Goal: Check status: Verify the current state of an ongoing process or item

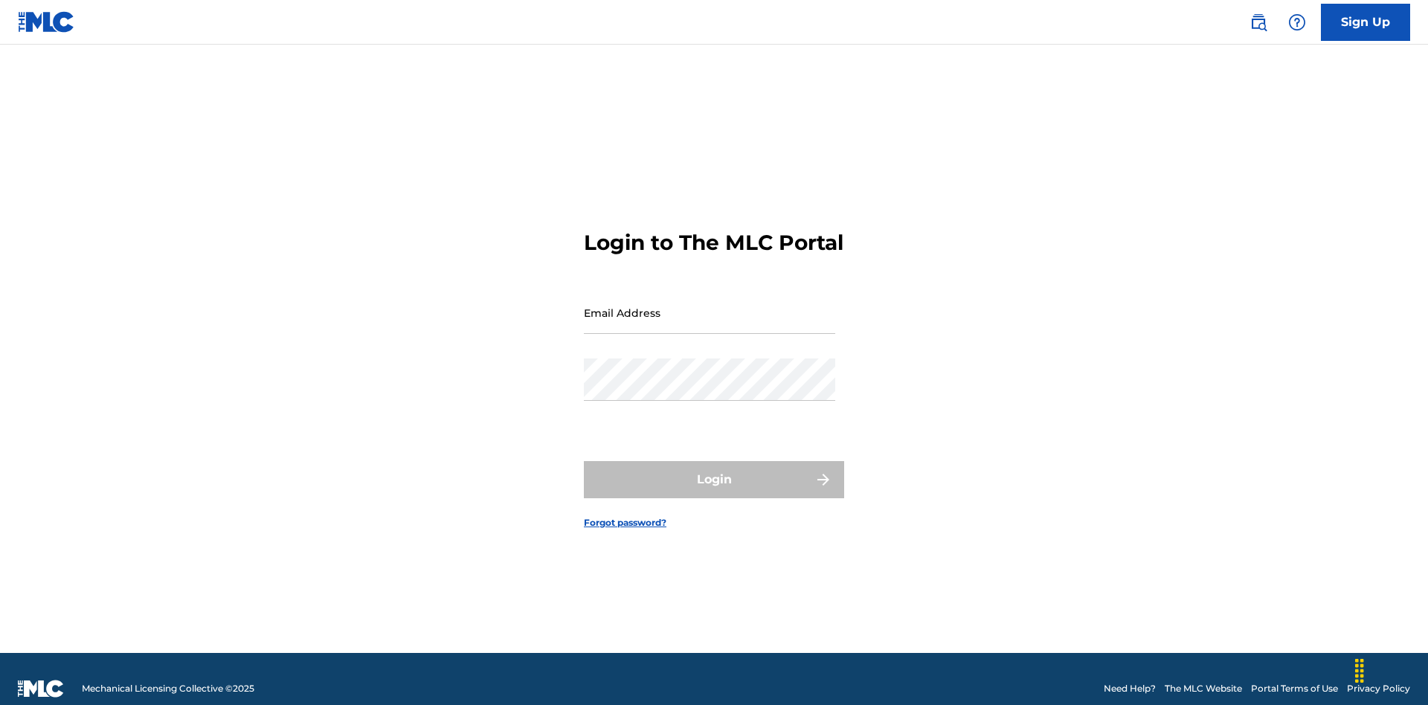
scroll to position [19, 0]
click at [709, 306] on input "Email Address" at bounding box center [709, 312] width 251 height 42
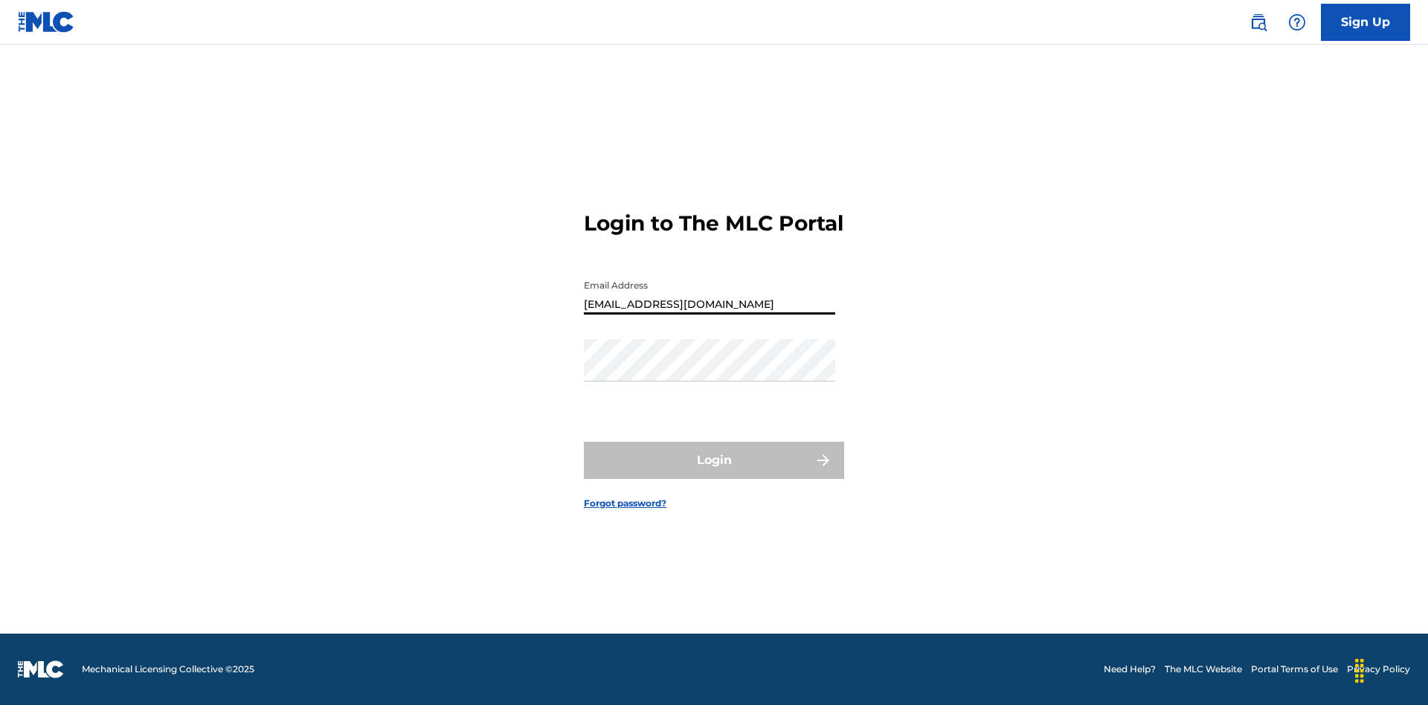
type input "[EMAIL_ADDRESS][DOMAIN_NAME]"
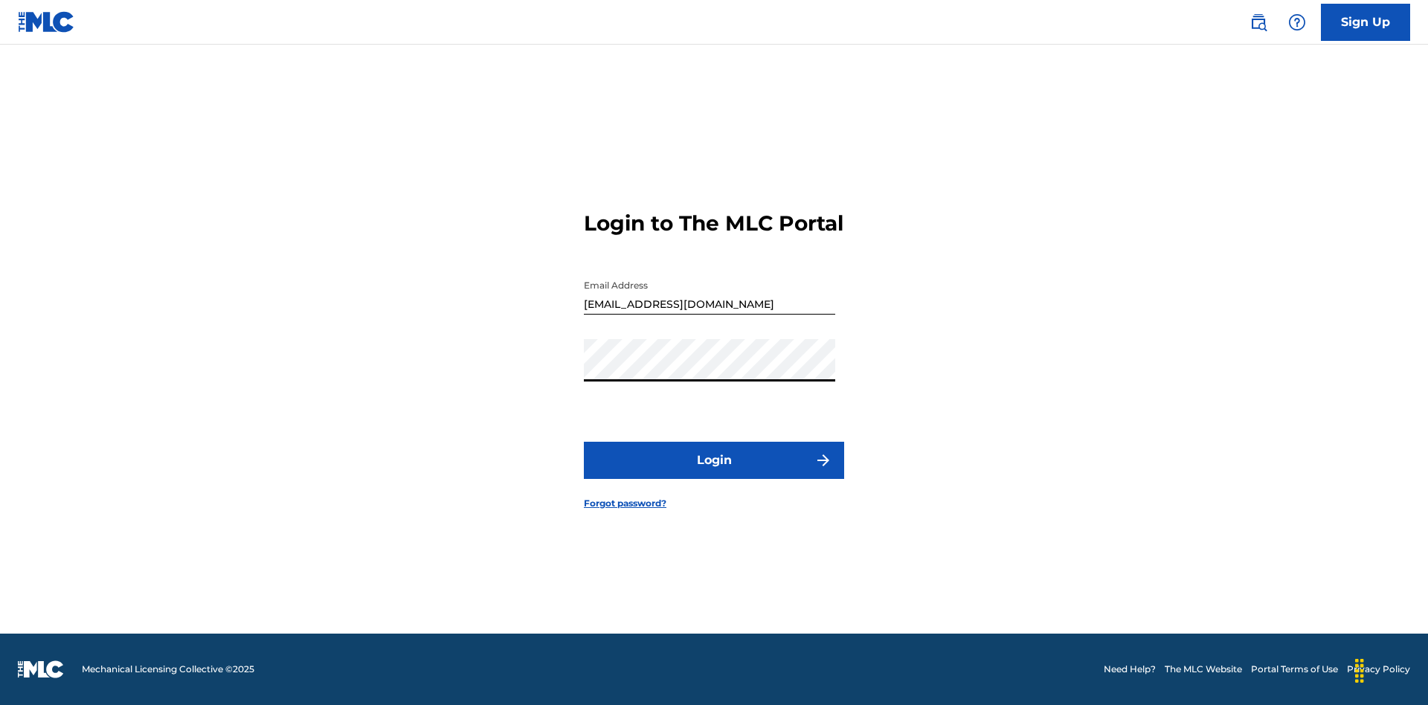
click at [714, 473] on button "Login" at bounding box center [714, 460] width 260 height 37
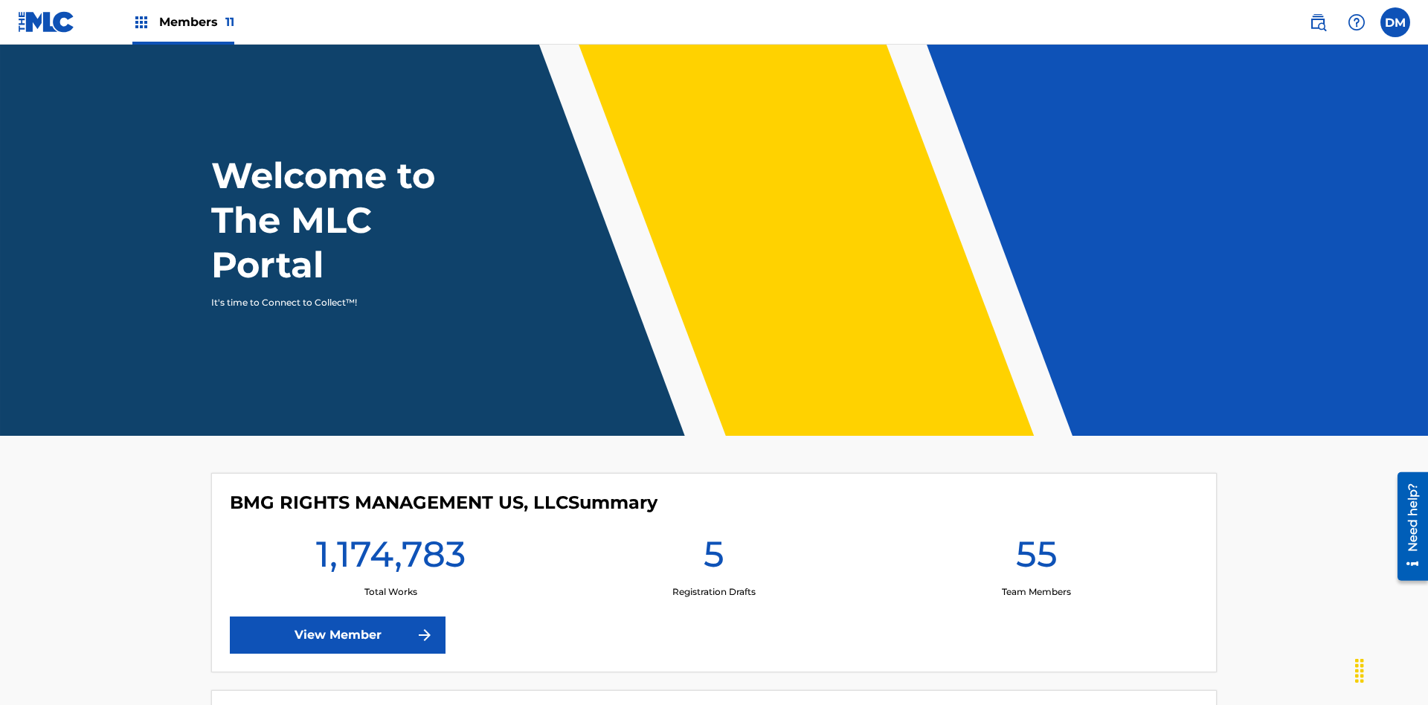
scroll to position [64, 0]
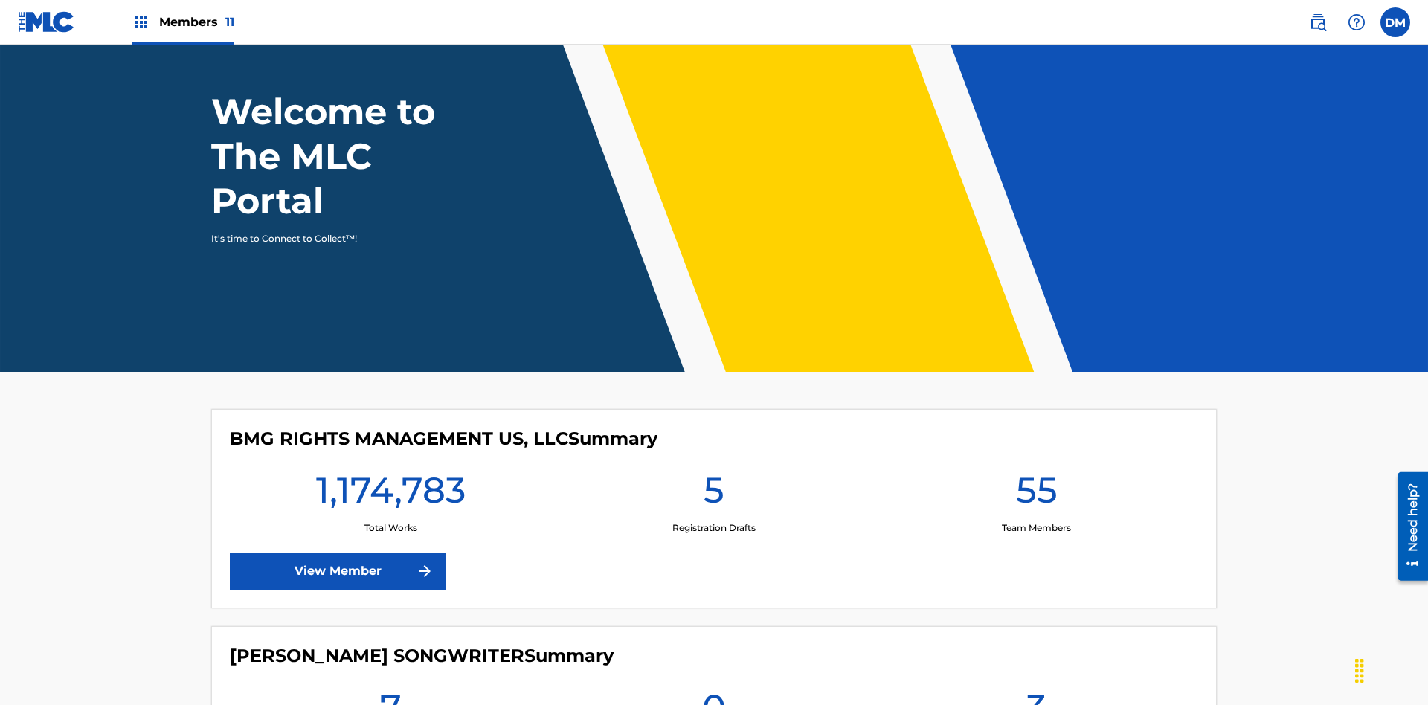
click at [183, 22] on span "Members 11" at bounding box center [196, 21] width 75 height 17
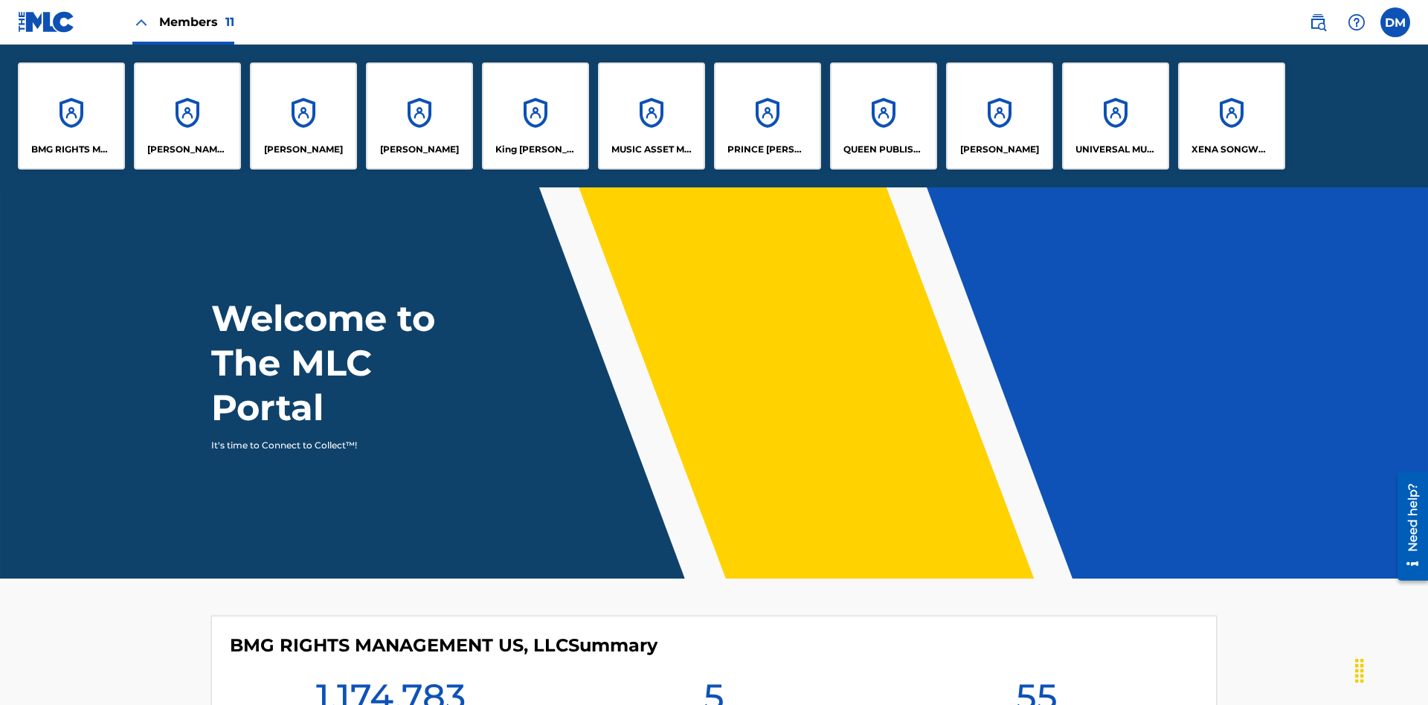
click at [1115, 149] on p "UNIVERSAL MUSIC PUB GROUP" at bounding box center [1115, 149] width 81 height 13
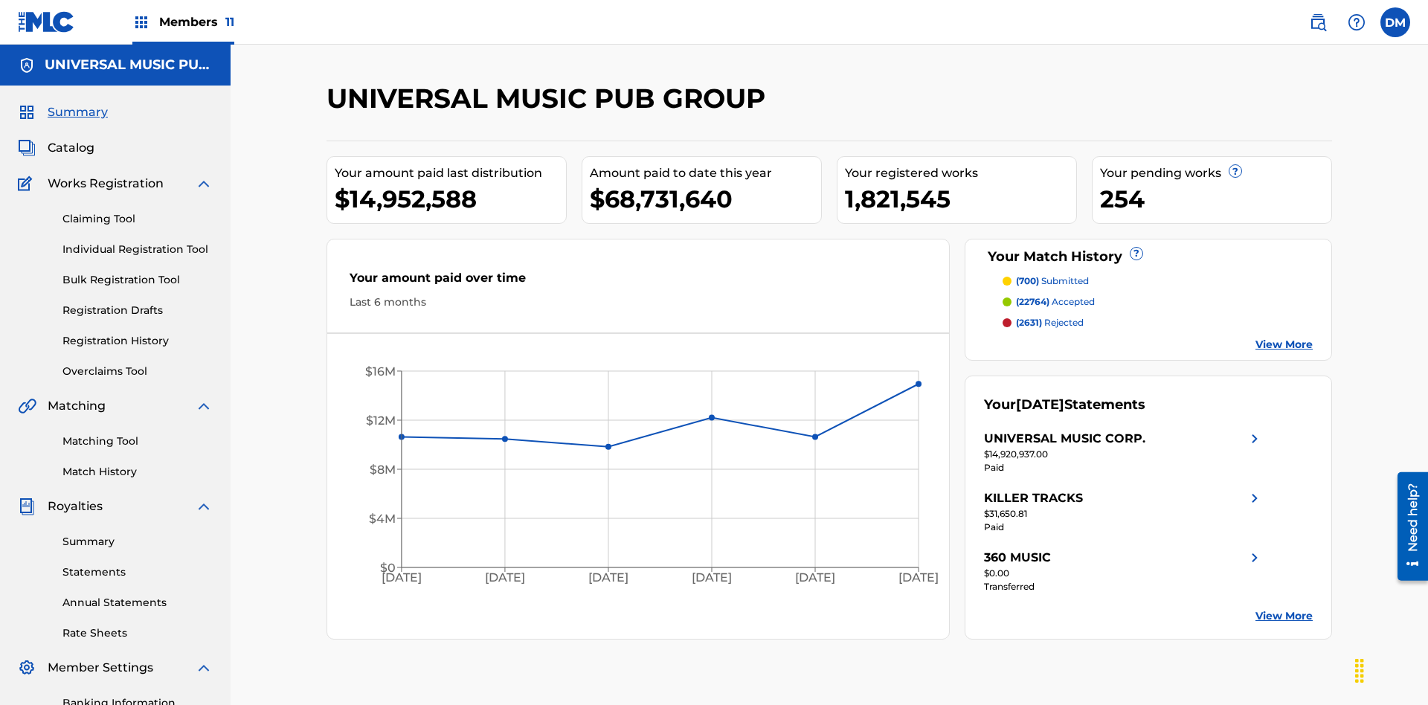
click at [138, 333] on link "Registration History" at bounding box center [137, 341] width 150 height 16
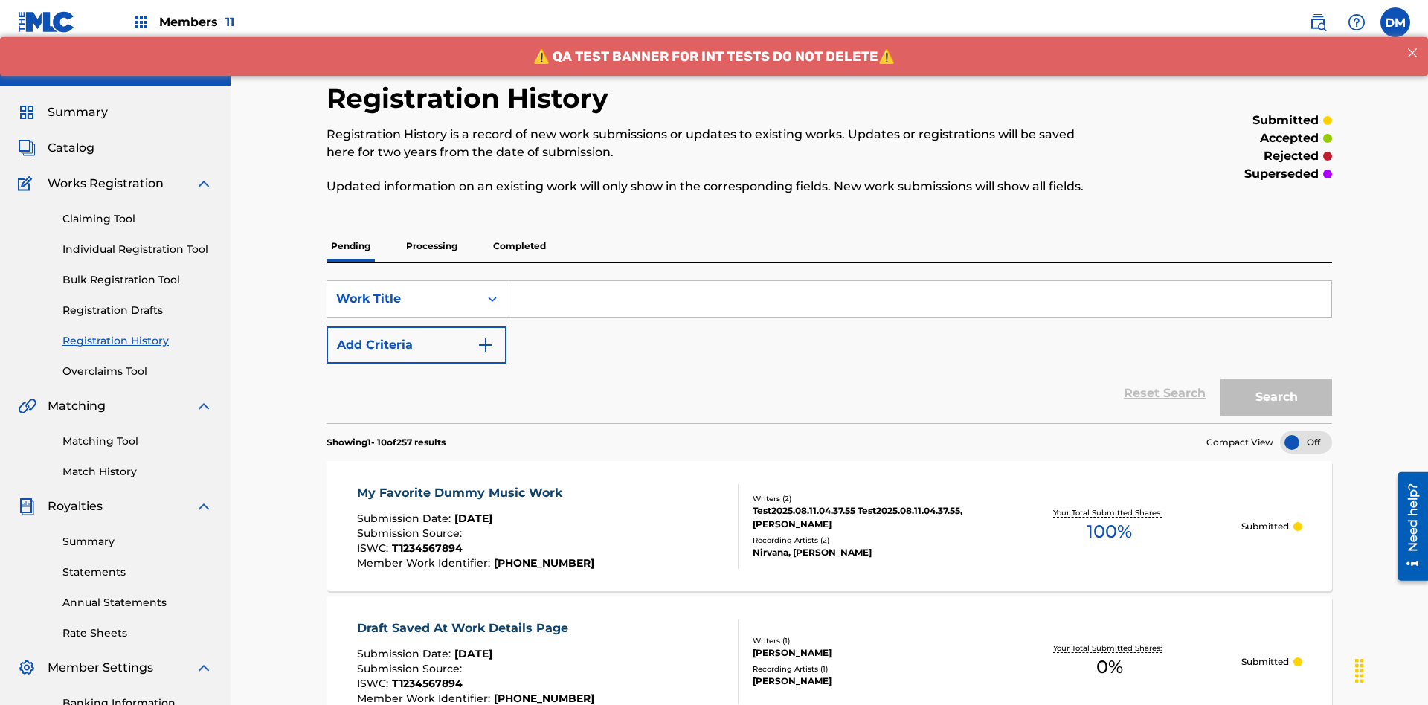
scroll to position [342, 0]
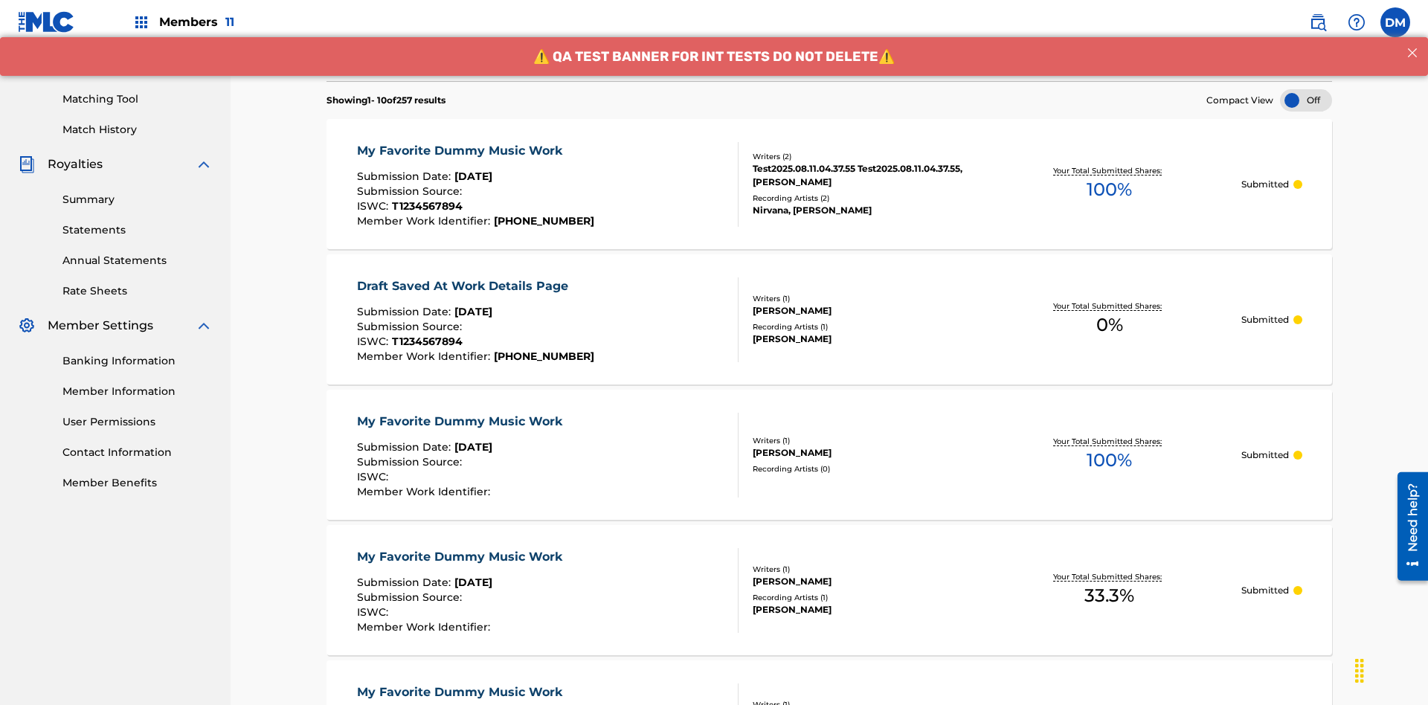
click at [1306, 100] on div at bounding box center [1306, 100] width 52 height 22
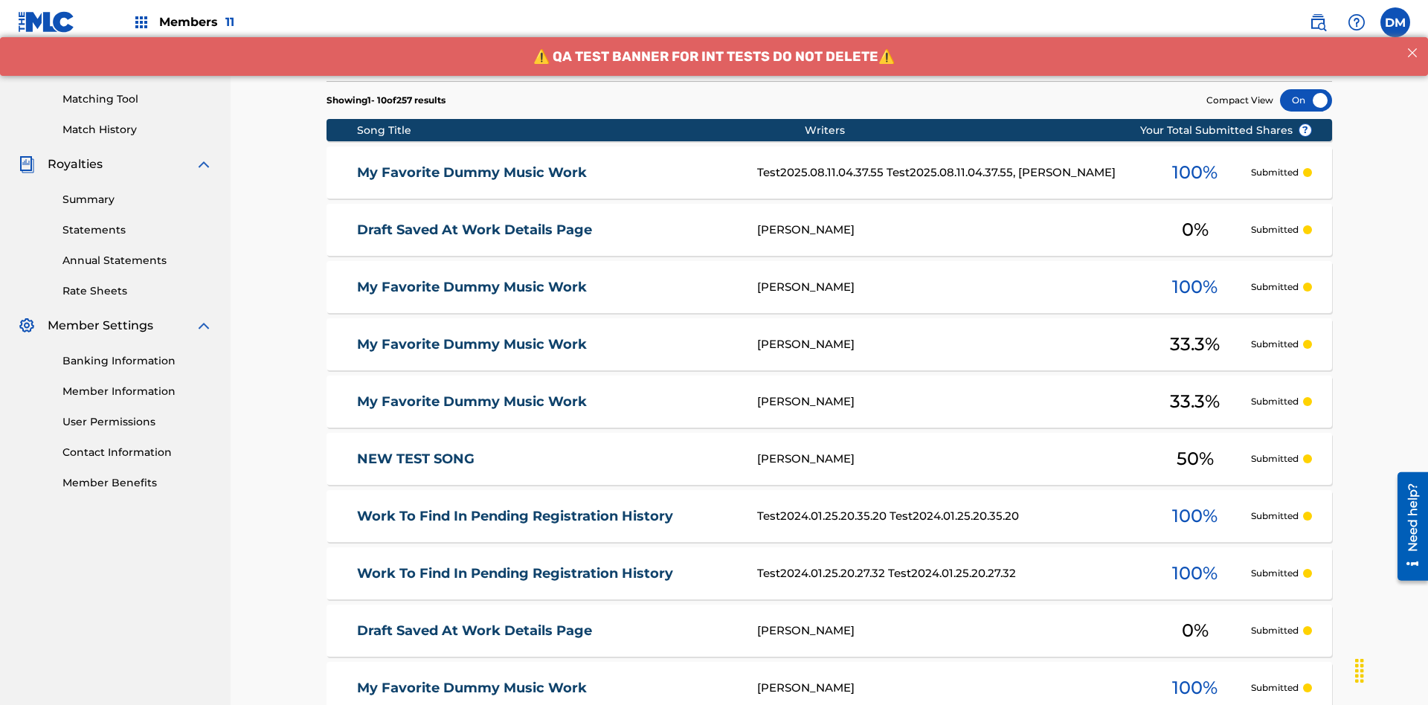
click at [1306, 100] on div at bounding box center [1306, 100] width 52 height 22
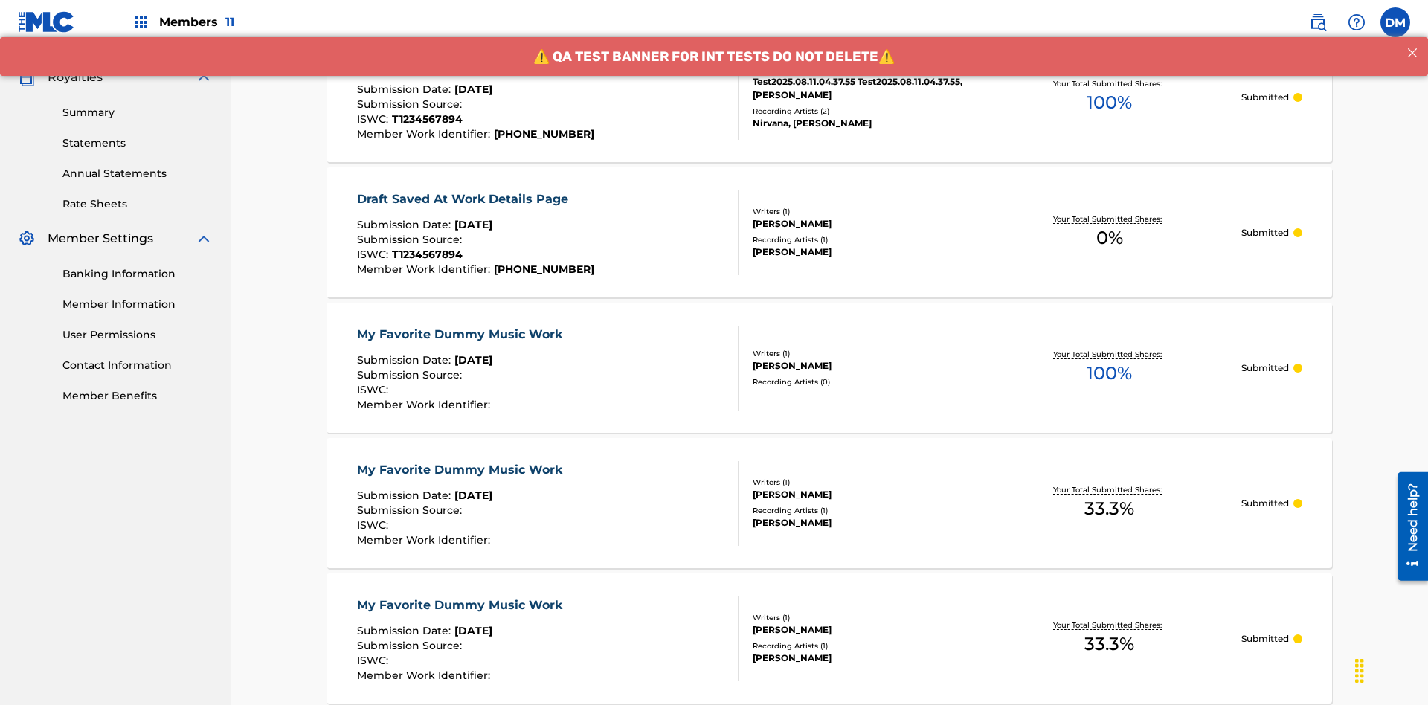
scroll to position [432, 0]
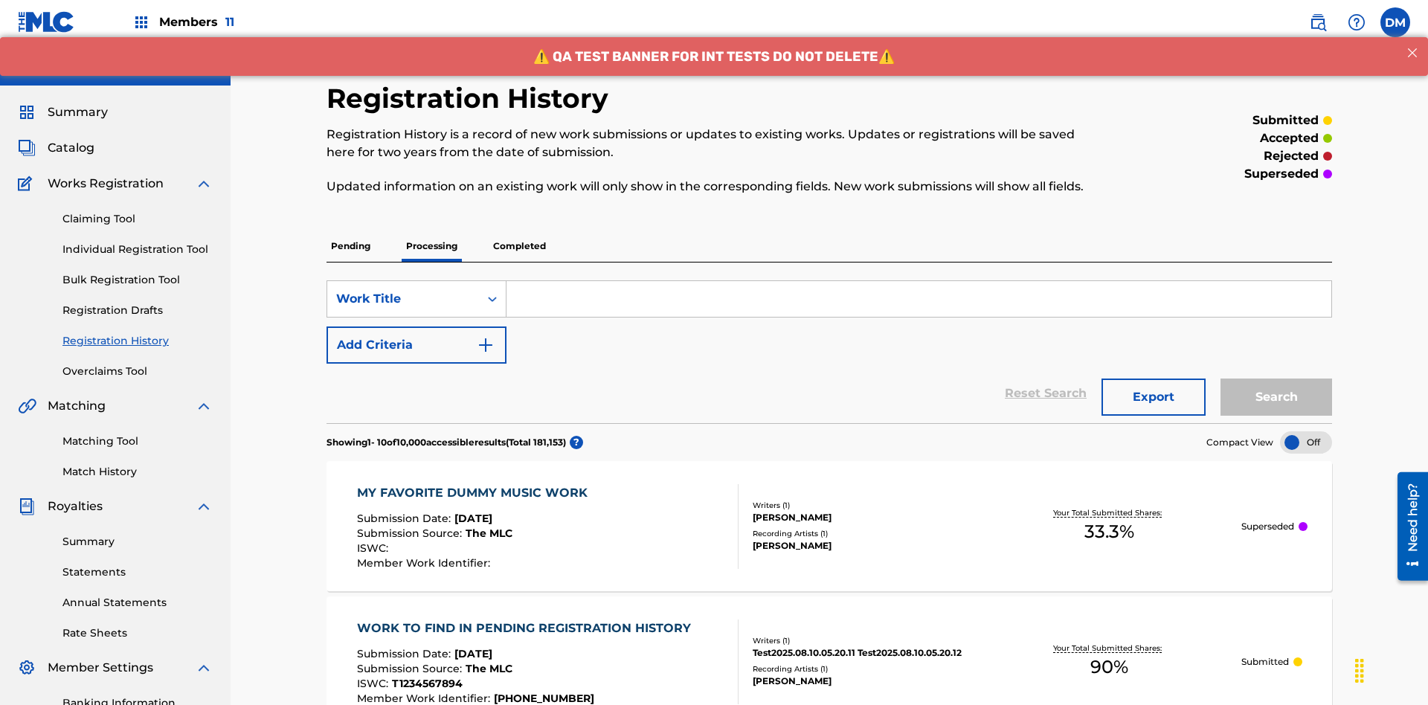
scroll to position [342, 0]
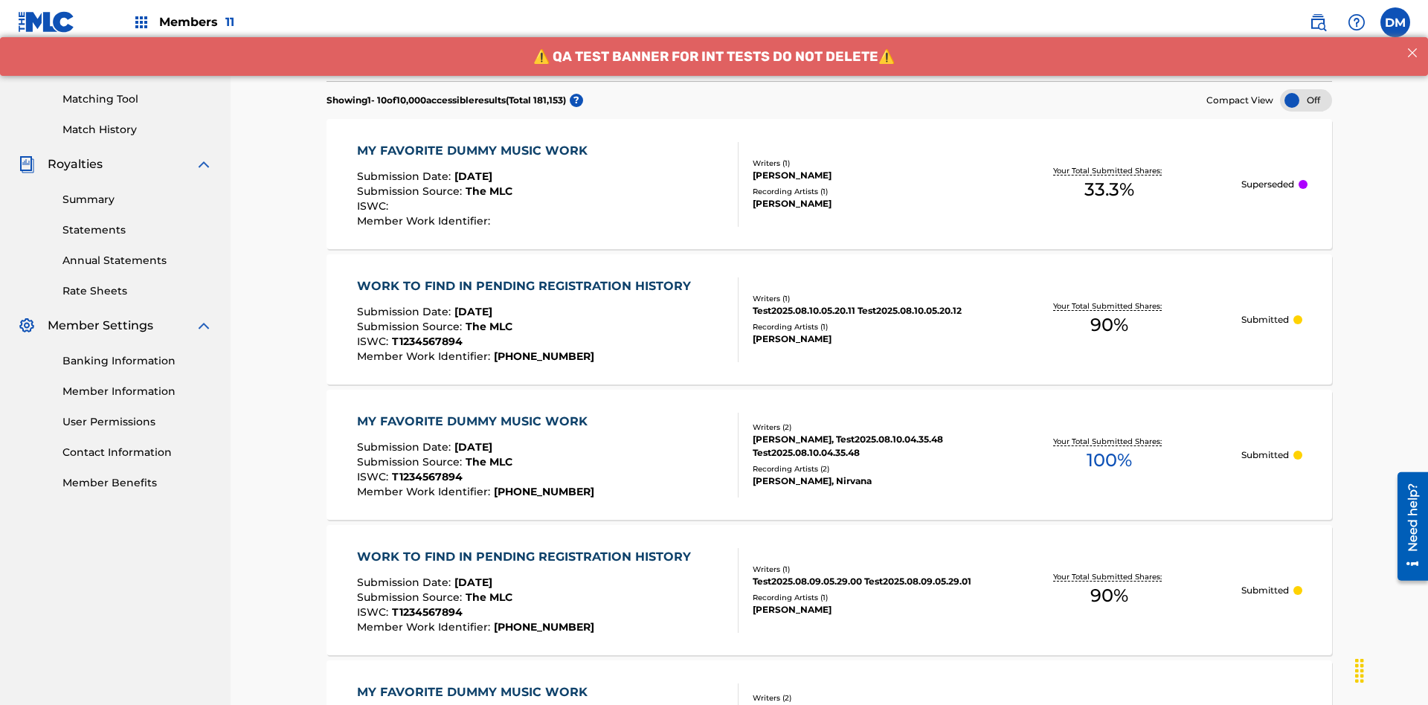
click at [1306, 100] on div at bounding box center [1306, 100] width 52 height 22
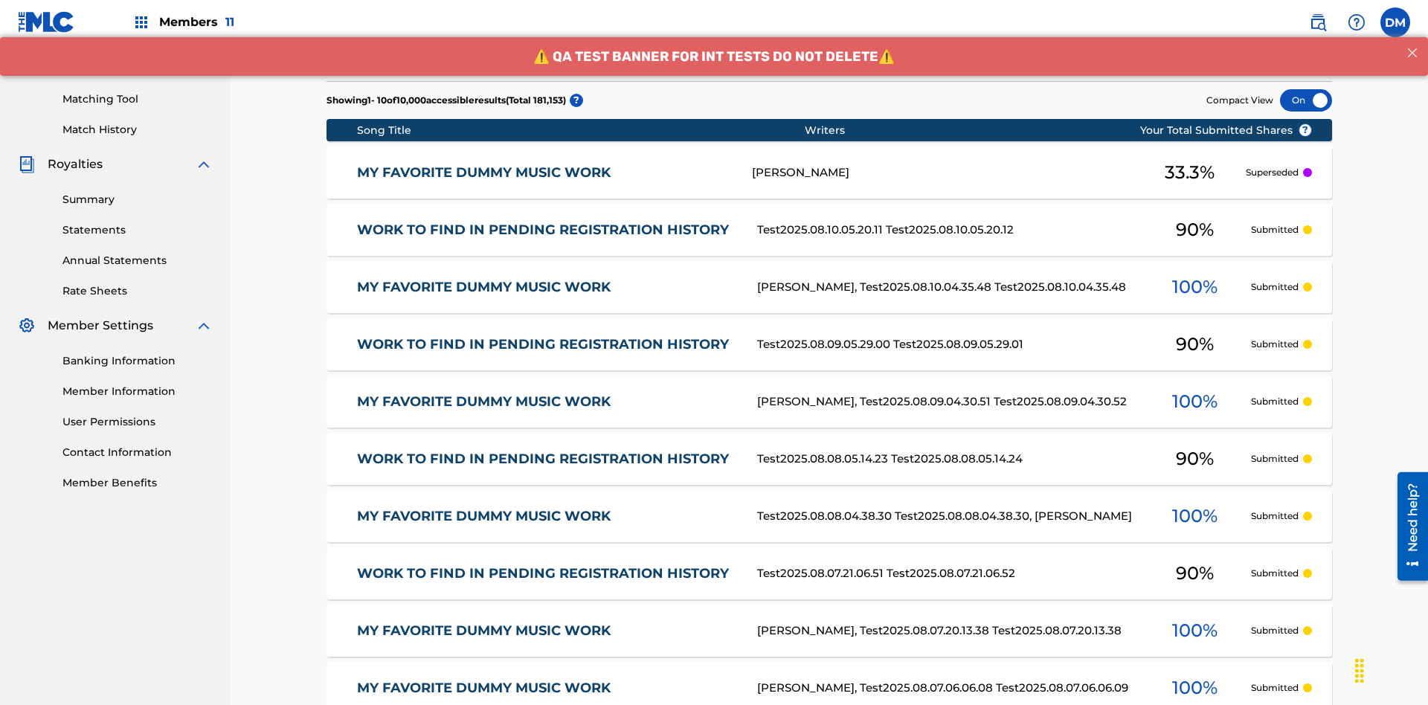
click at [1306, 100] on div at bounding box center [1306, 100] width 52 height 22
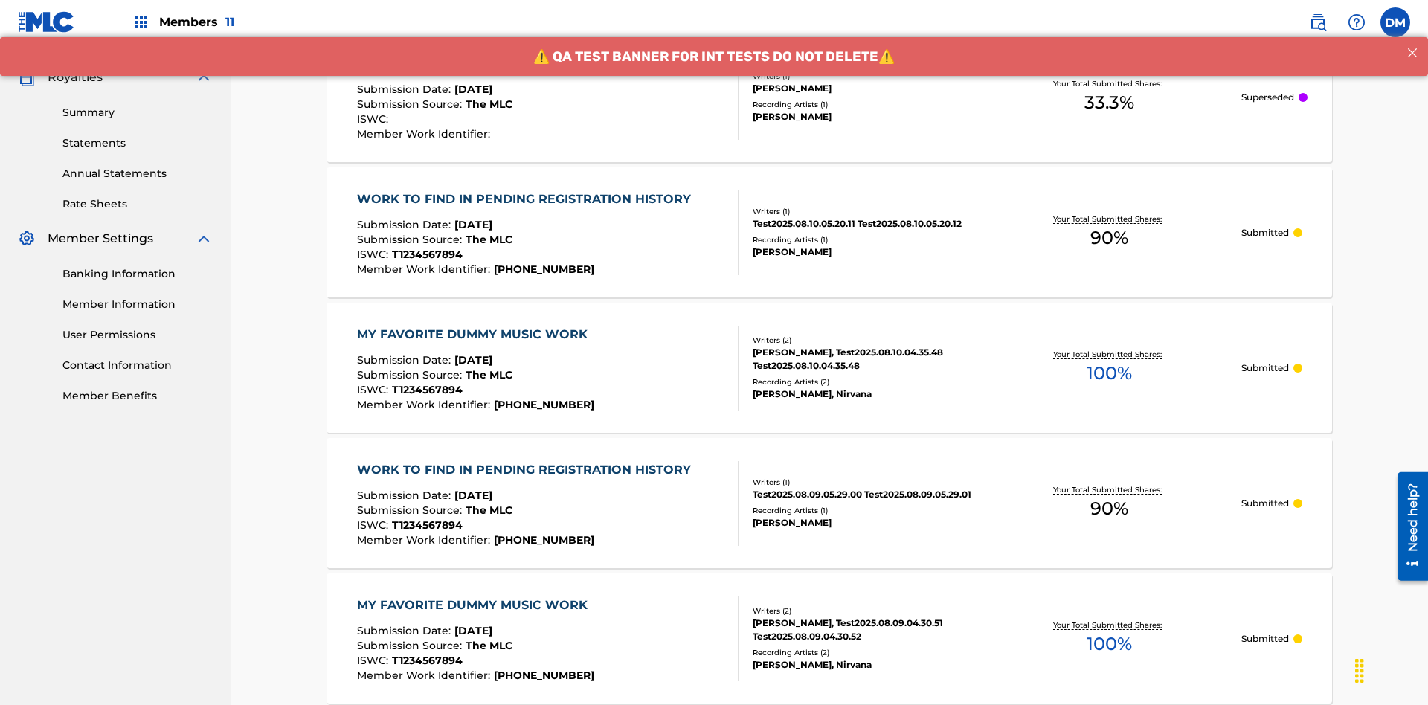
scroll to position [432, 0]
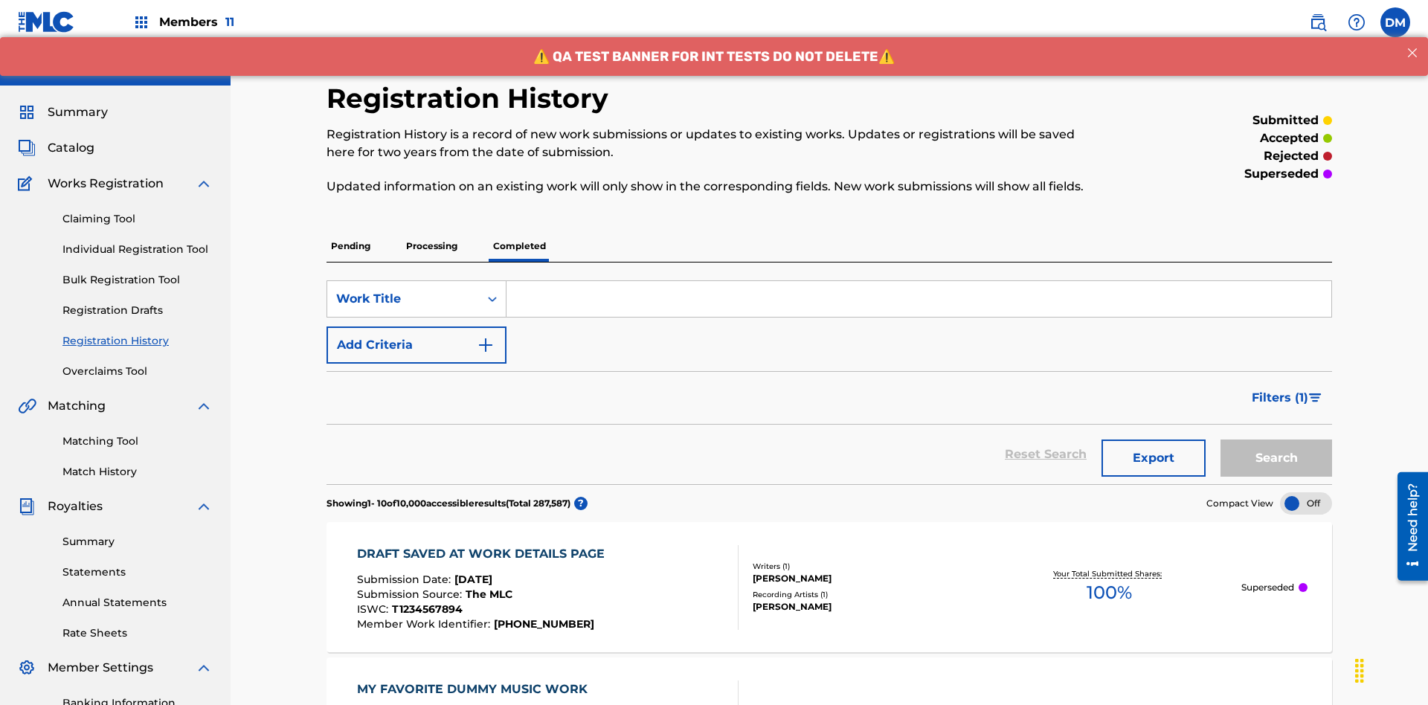
scroll to position [403, 0]
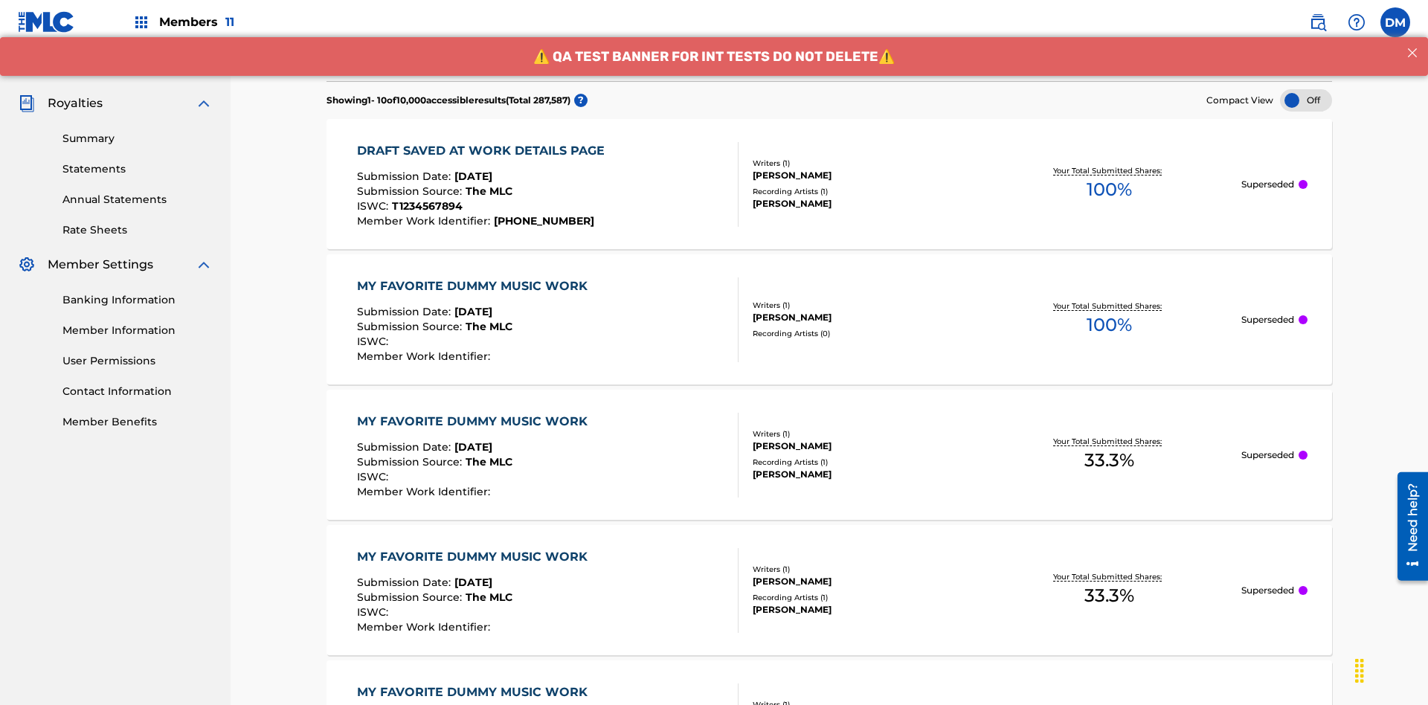
click at [1306, 100] on div at bounding box center [1306, 100] width 52 height 22
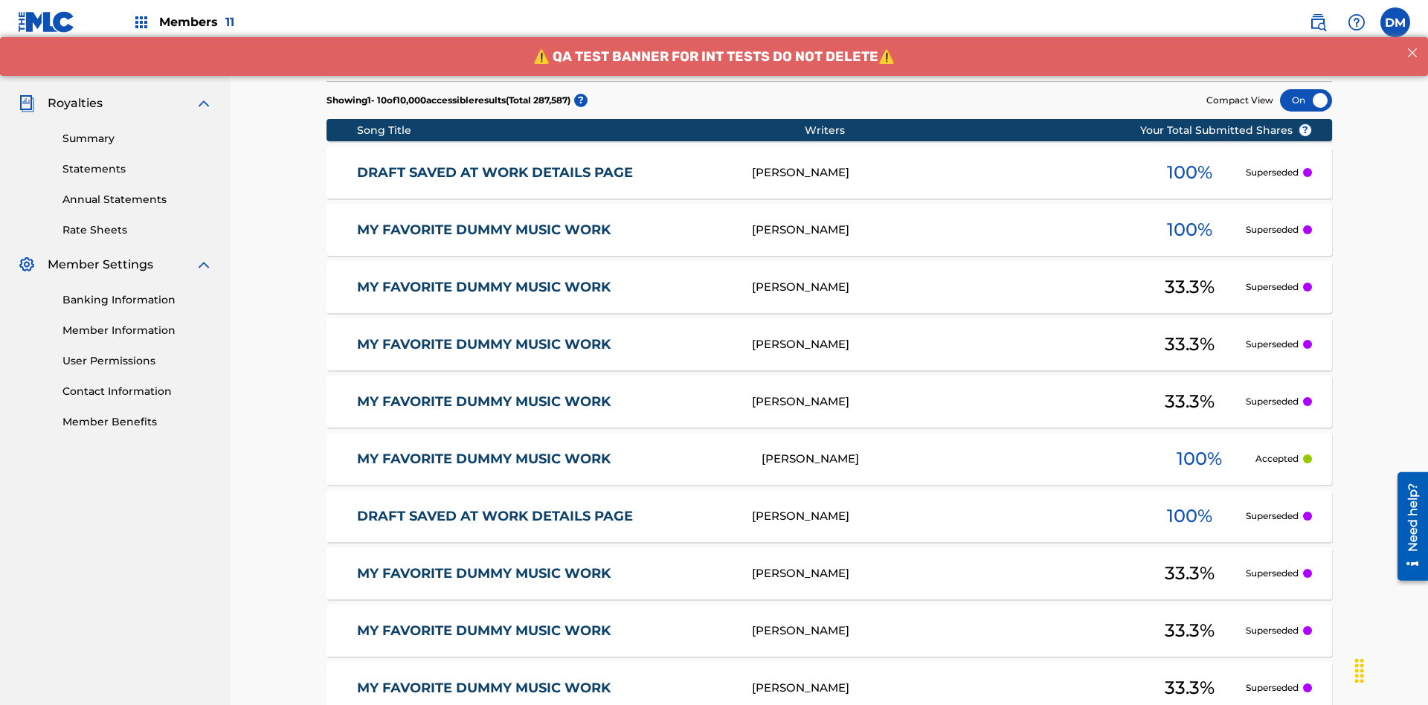
click at [1306, 100] on div at bounding box center [1306, 100] width 52 height 22
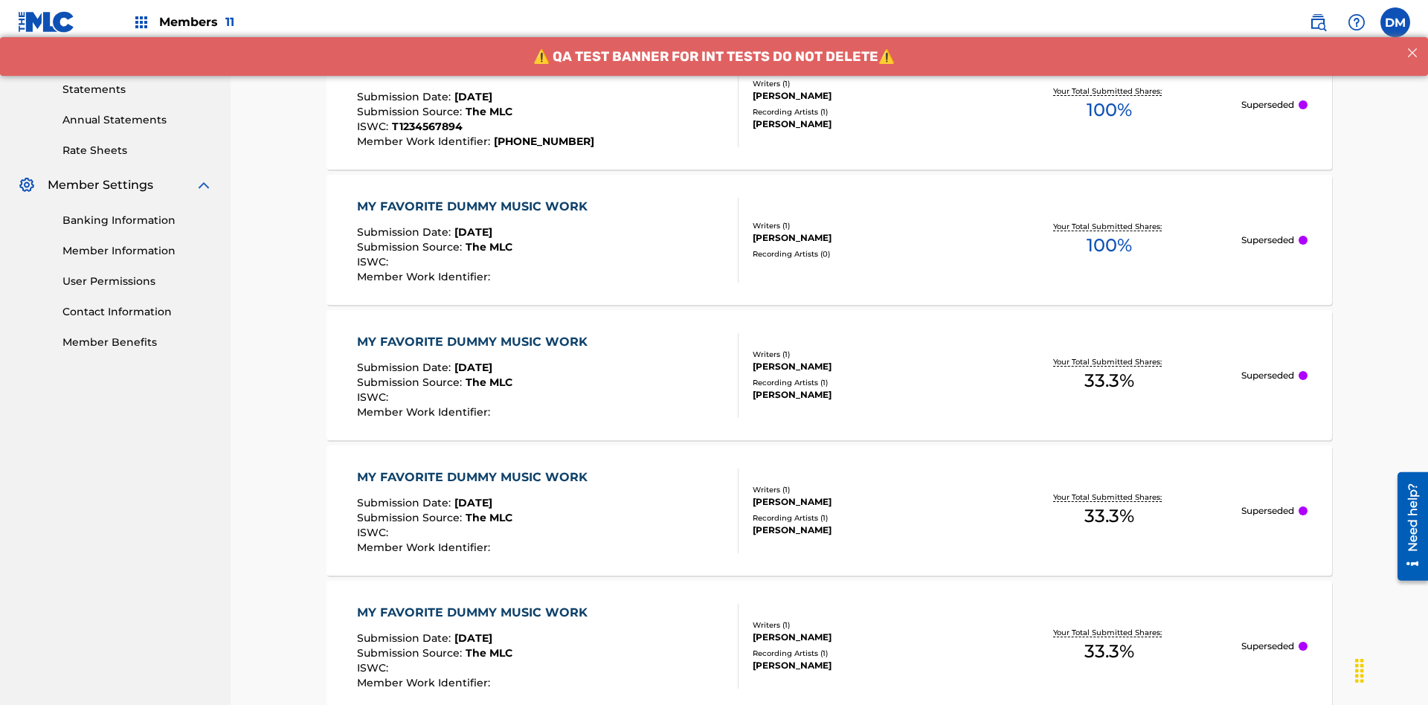
scroll to position [490, 0]
